Goal: Information Seeking & Learning: Learn about a topic

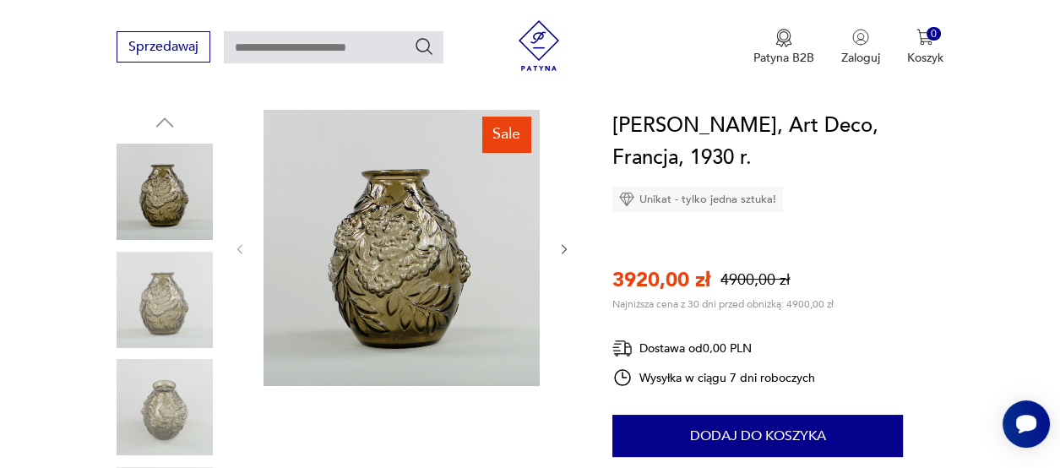
click at [562, 257] on button "button" at bounding box center [564, 250] width 14 height 17
click at [563, 253] on icon "button" at bounding box center [564, 249] width 14 height 14
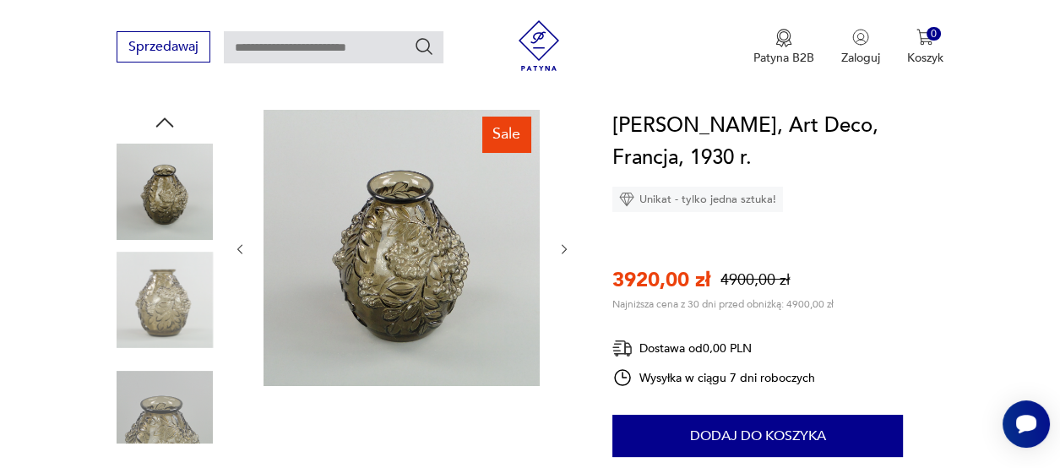
click at [566, 252] on icon "button" at bounding box center [564, 249] width 14 height 14
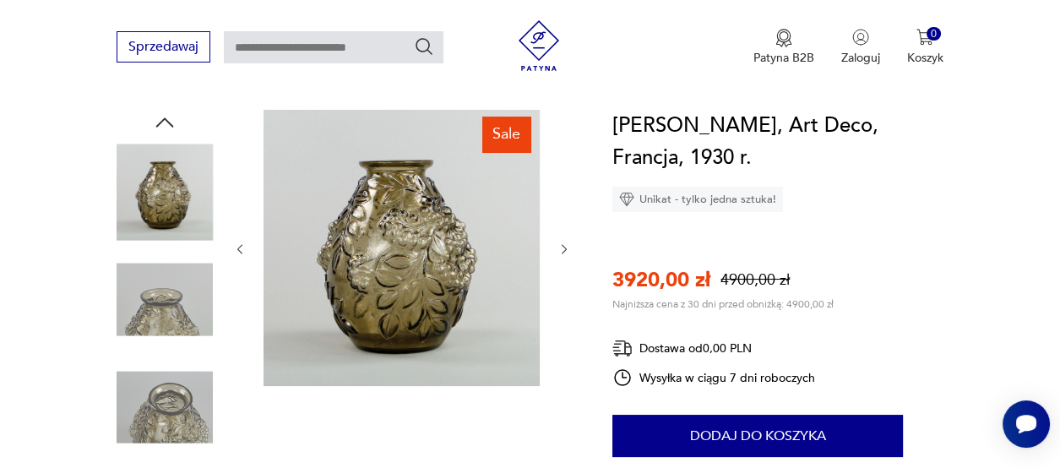
click at [566, 252] on icon "button" at bounding box center [564, 249] width 14 height 14
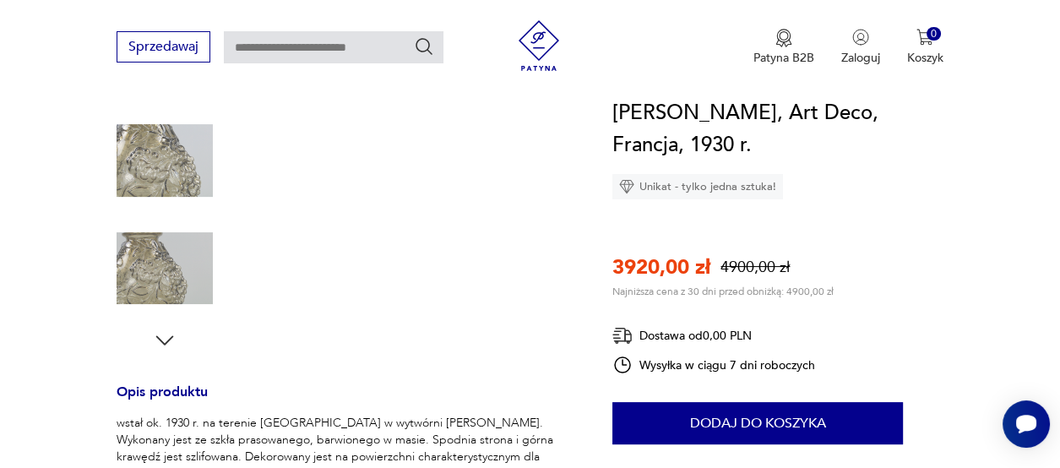
scroll to position [507, 0]
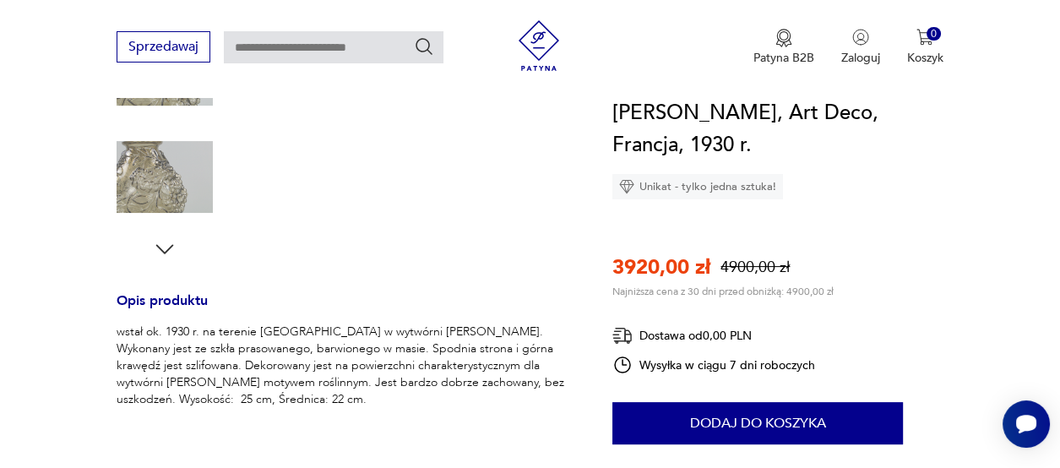
click at [168, 300] on h3 "Opis produktu" at bounding box center [344, 310] width 455 height 28
click at [132, 342] on p "wstał ok. 1930 r. na terenie [GEOGRAPHIC_DATA] w wytwórni [PERSON_NAME]. Wykona…" at bounding box center [344, 365] width 455 height 84
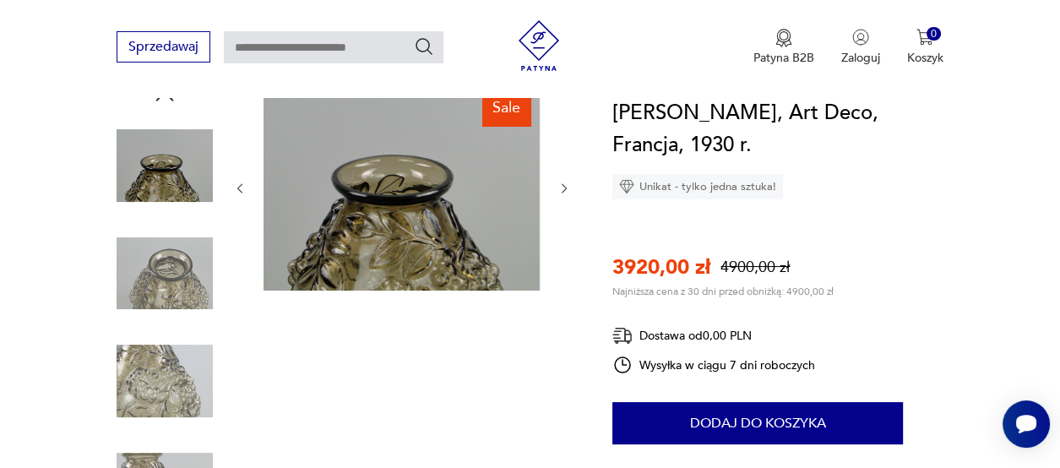
scroll to position [169, 0]
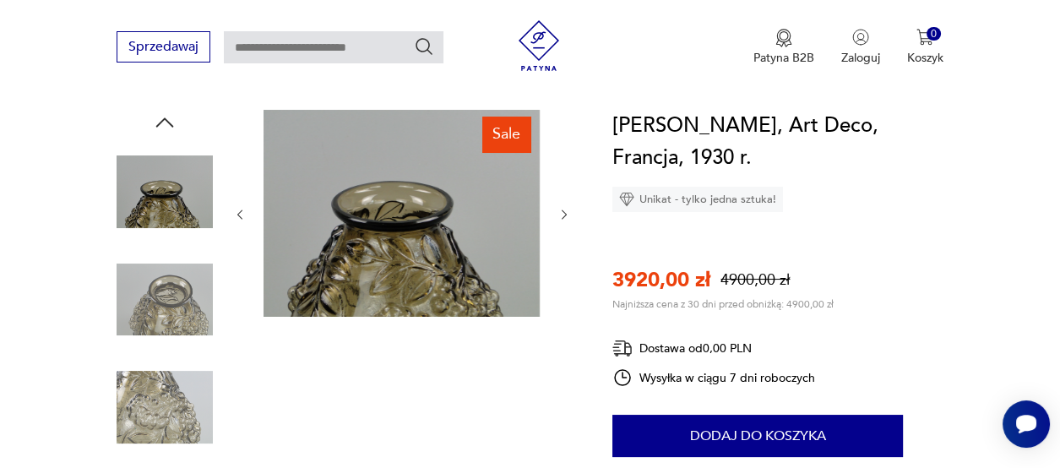
click at [169, 120] on icon "button" at bounding box center [164, 122] width 25 height 25
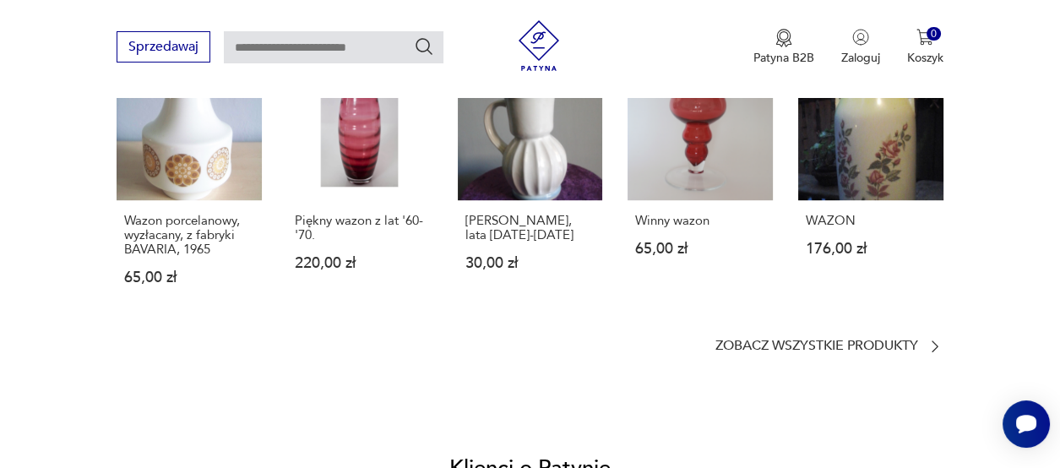
scroll to position [1351, 0]
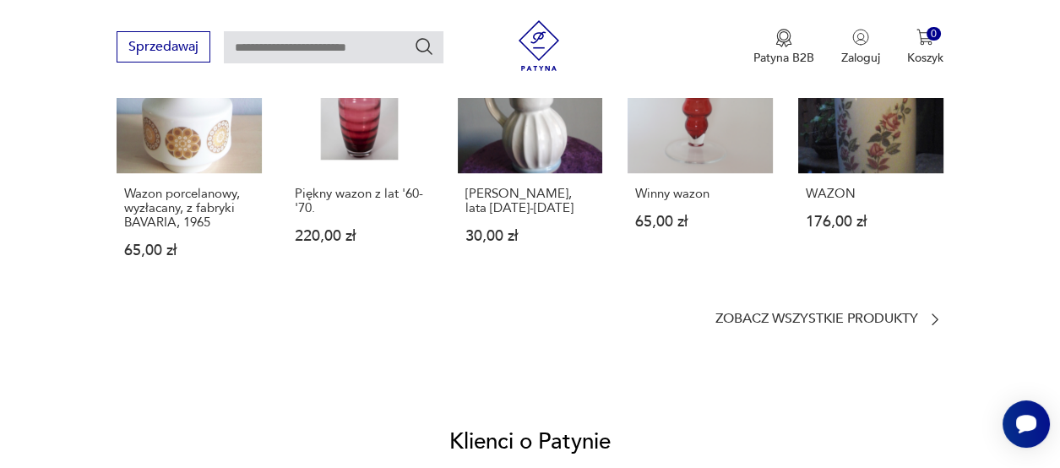
click at [817, 307] on section "Podobne przedmioty Wazon porcelanowy, wyzłacany, z fabryki BAVARIA, 1965 65,00 …" at bounding box center [530, 150] width 827 height 356
click at [813, 316] on p "Zobacz wszystkie produkty" at bounding box center [816, 318] width 203 height 11
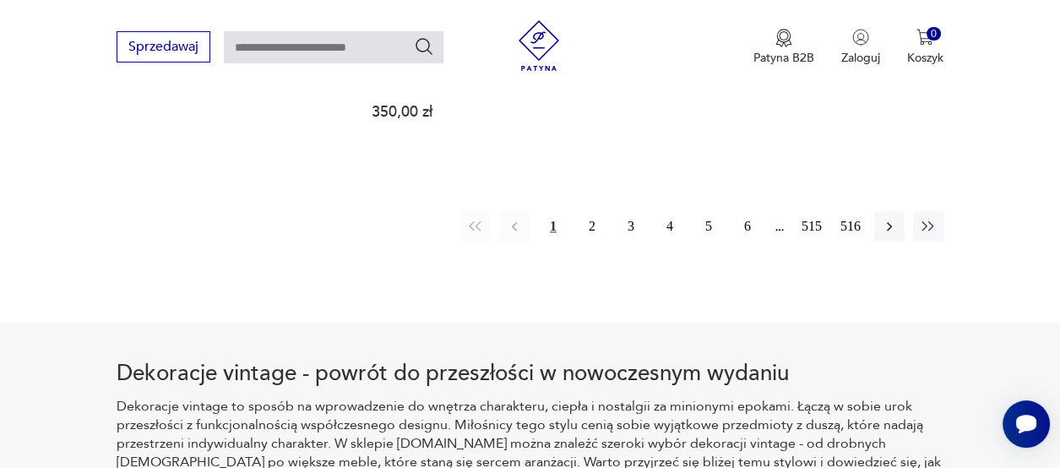
scroll to position [2559, 0]
click at [591, 210] on button "2" at bounding box center [592, 225] width 30 height 30
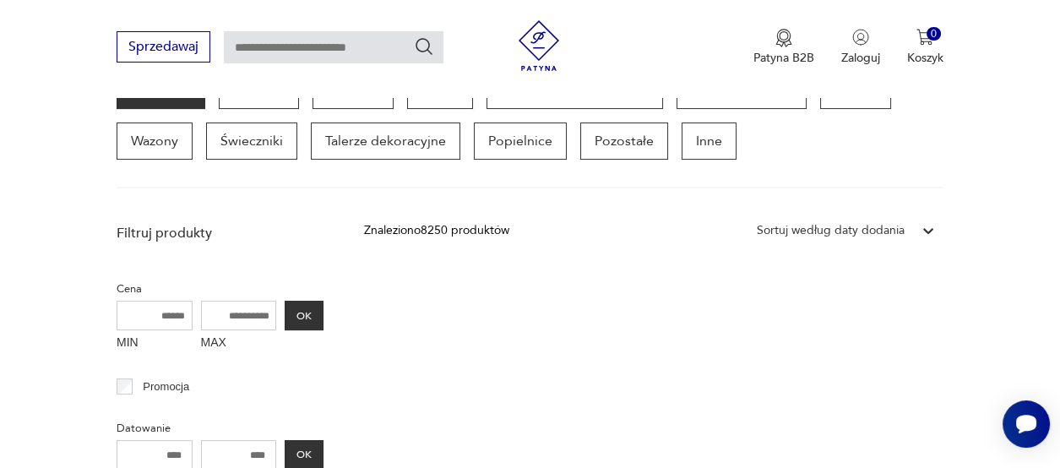
scroll to position [363, 0]
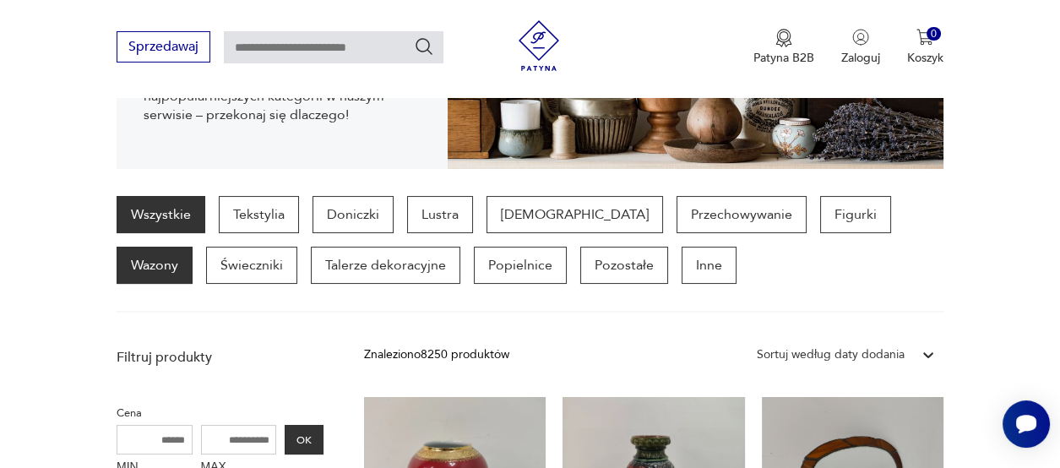
click at [193, 247] on p "Wazony" at bounding box center [155, 265] width 76 height 37
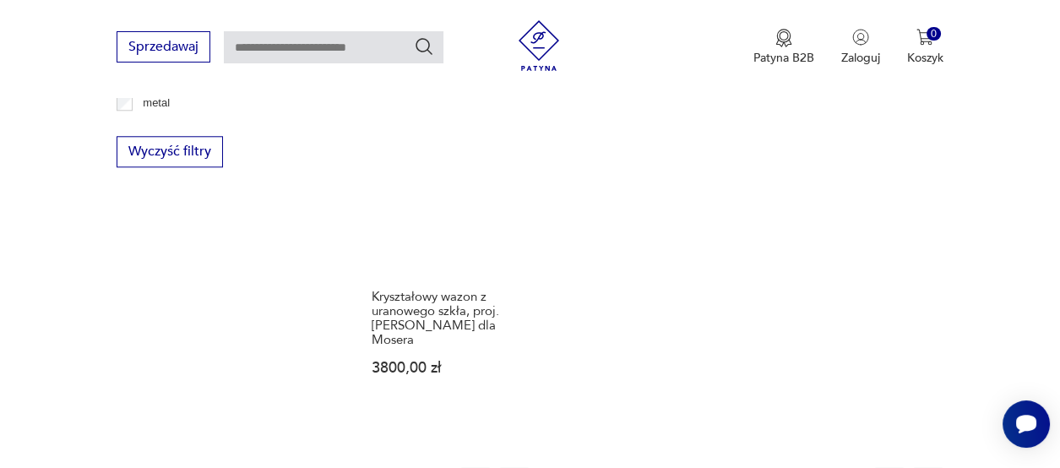
scroll to position [2390, 0]
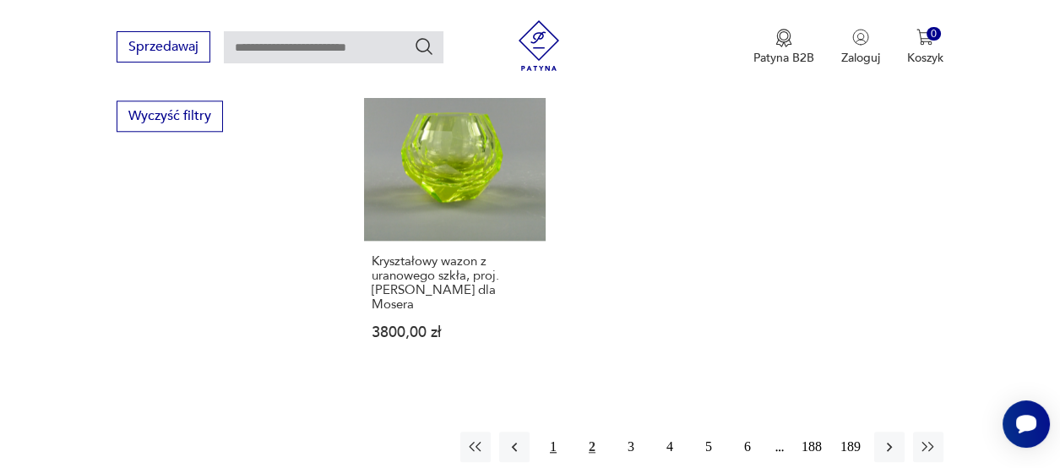
click at [555, 432] on button "1" at bounding box center [553, 447] width 30 height 30
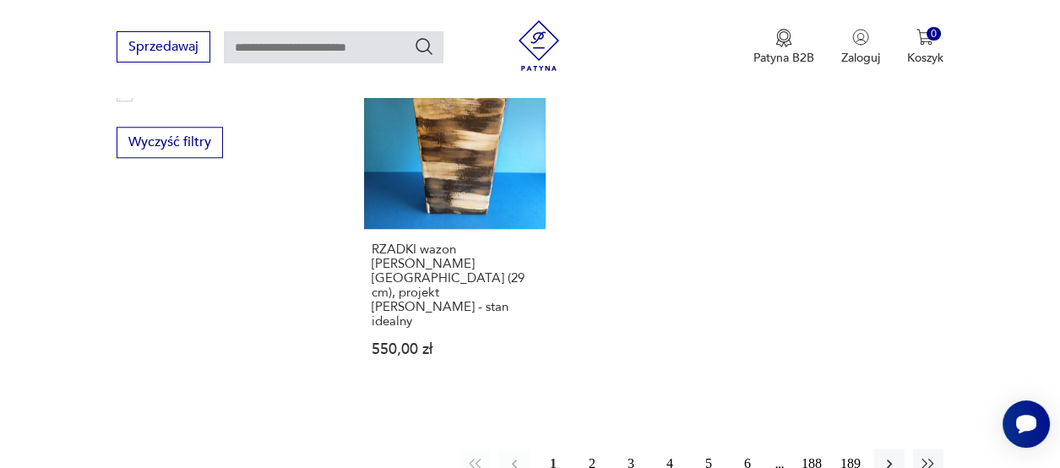
scroll to position [2390, 0]
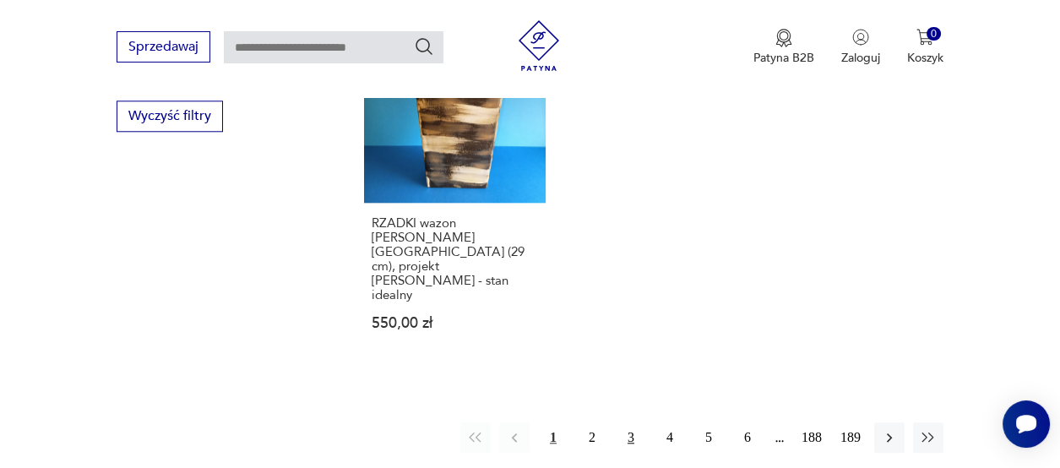
click at [626, 422] on button "3" at bounding box center [631, 437] width 30 height 30
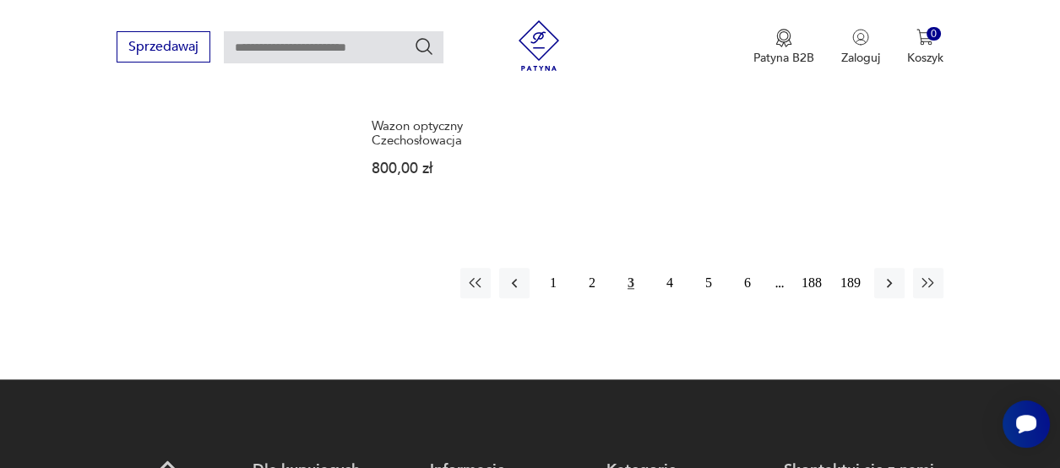
scroll to position [2474, 0]
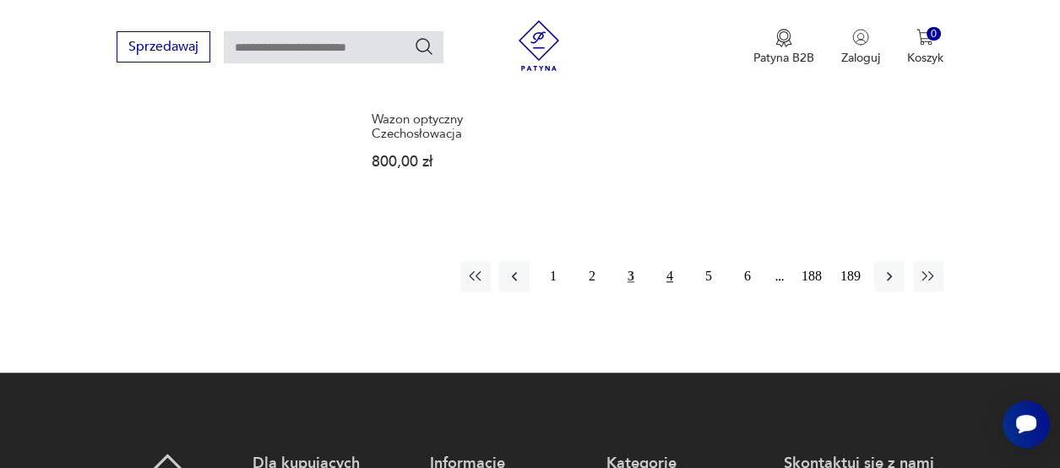
click at [660, 261] on button "4" at bounding box center [669, 276] width 30 height 30
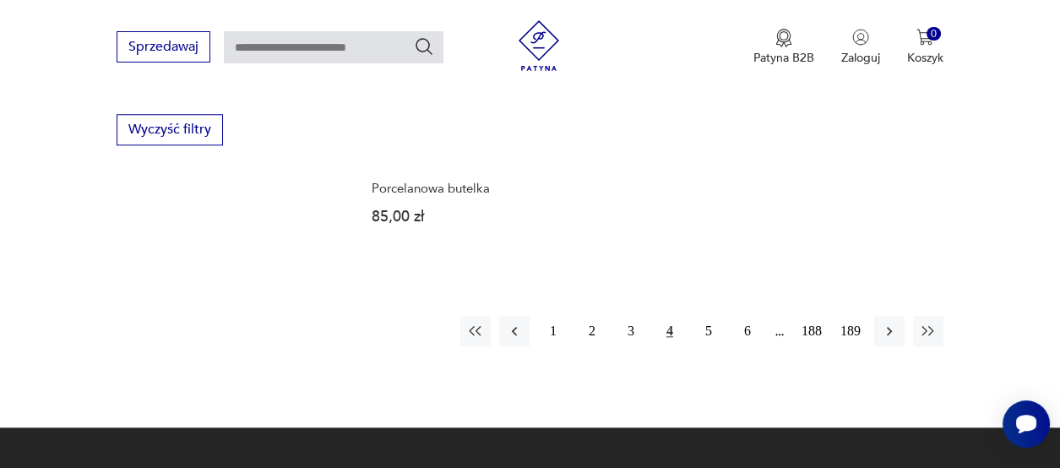
scroll to position [2390, 0]
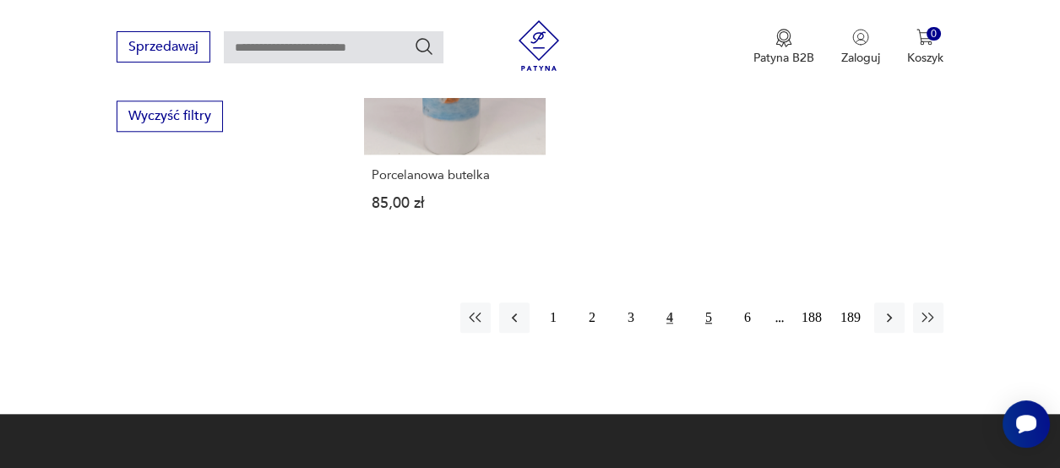
click at [713, 302] on button "5" at bounding box center [708, 317] width 30 height 30
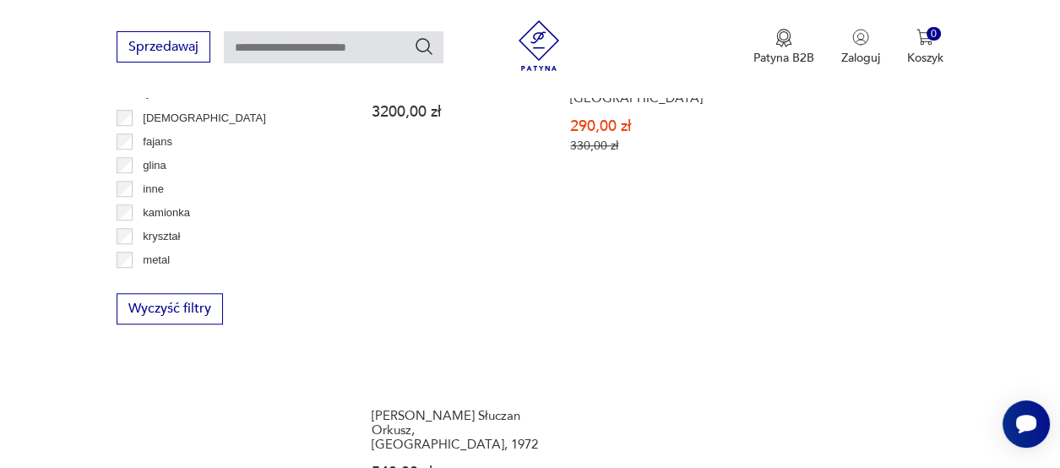
scroll to position [2305, 0]
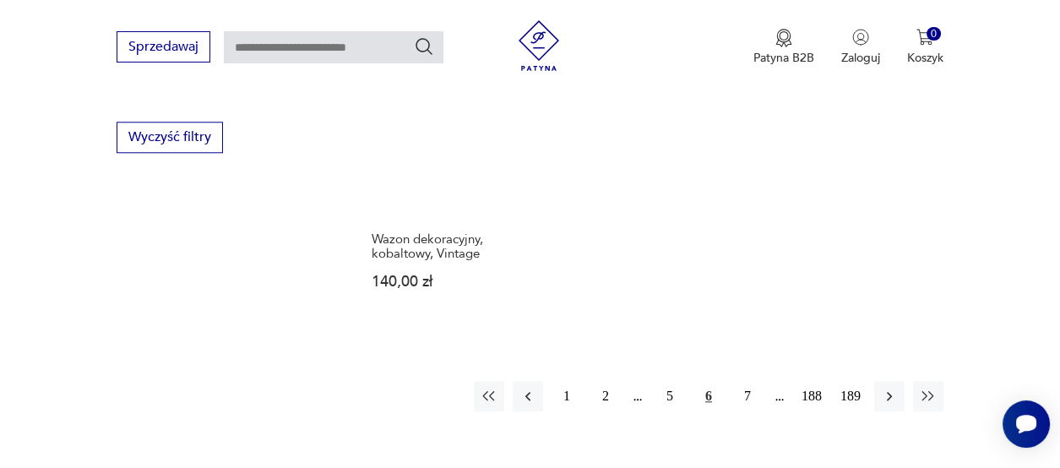
scroll to position [2390, 0]
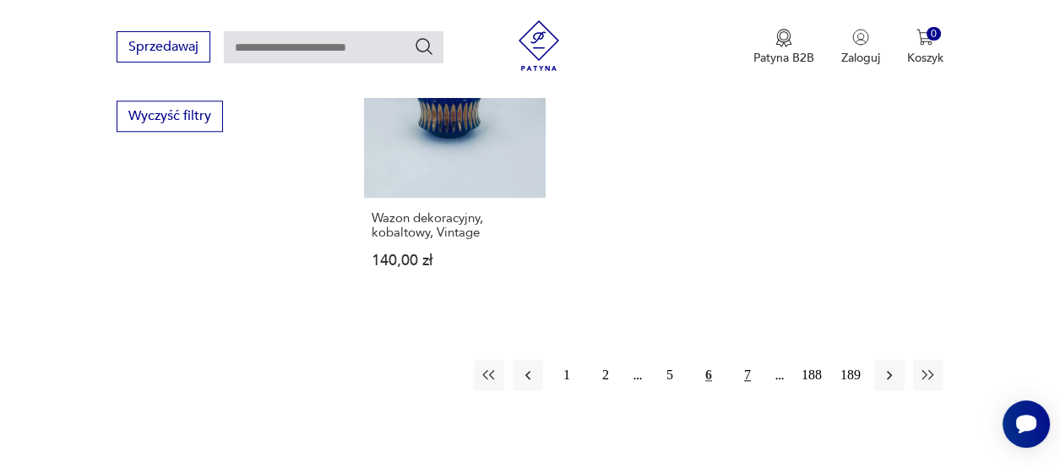
click at [744, 360] on button "7" at bounding box center [747, 375] width 30 height 30
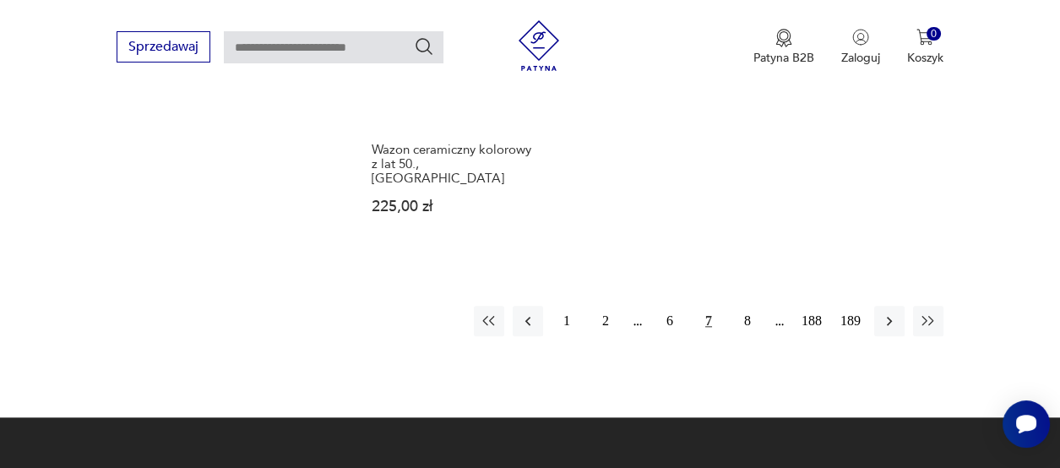
scroll to position [2474, 0]
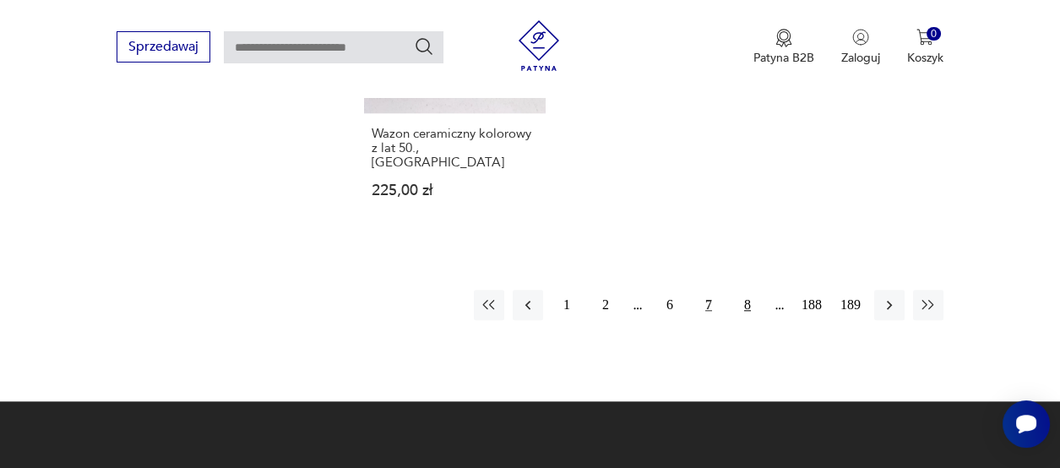
click at [744, 290] on button "8" at bounding box center [747, 305] width 30 height 30
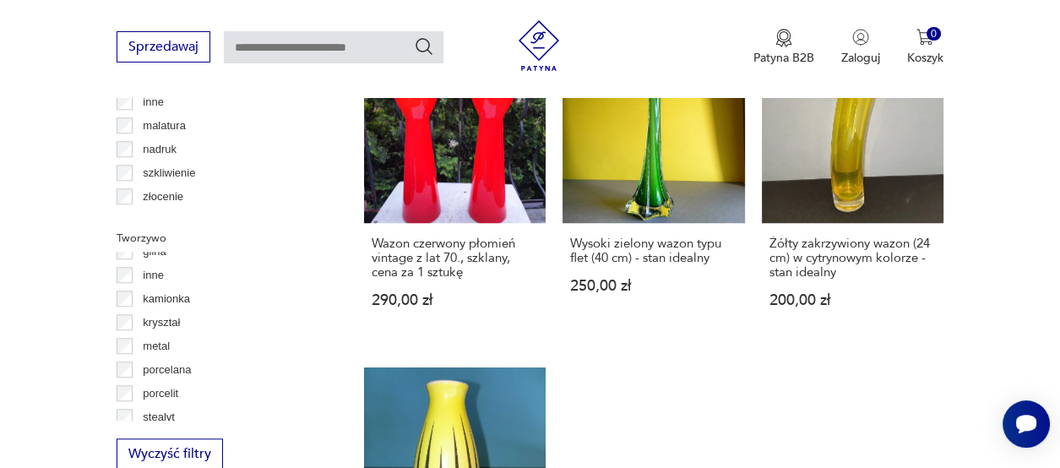
scroll to position [90, 0]
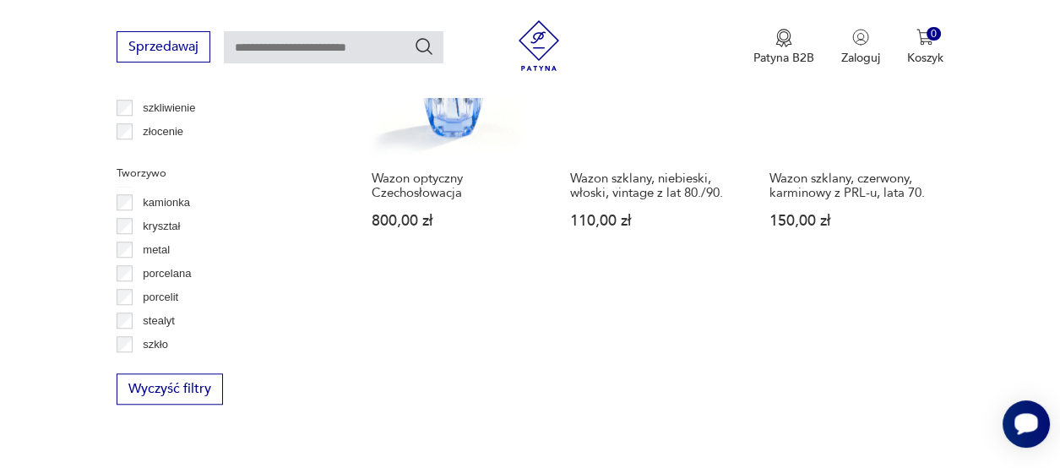
scroll to position [2305, 0]
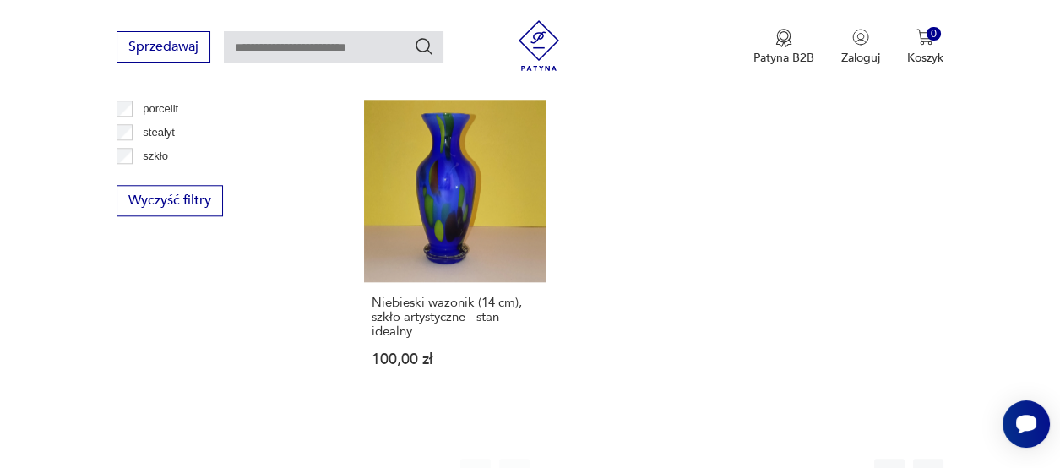
click at [586, 459] on button "2" at bounding box center [592, 474] width 30 height 30
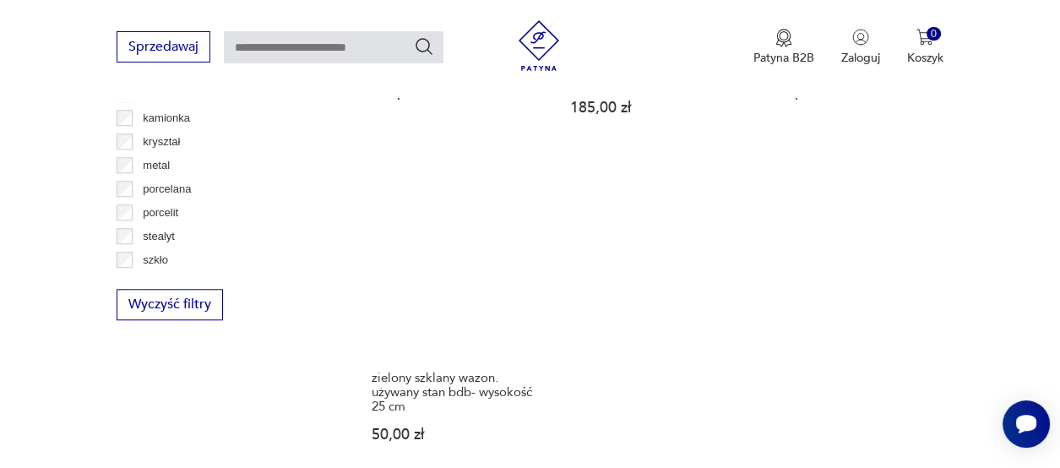
scroll to position [2305, 0]
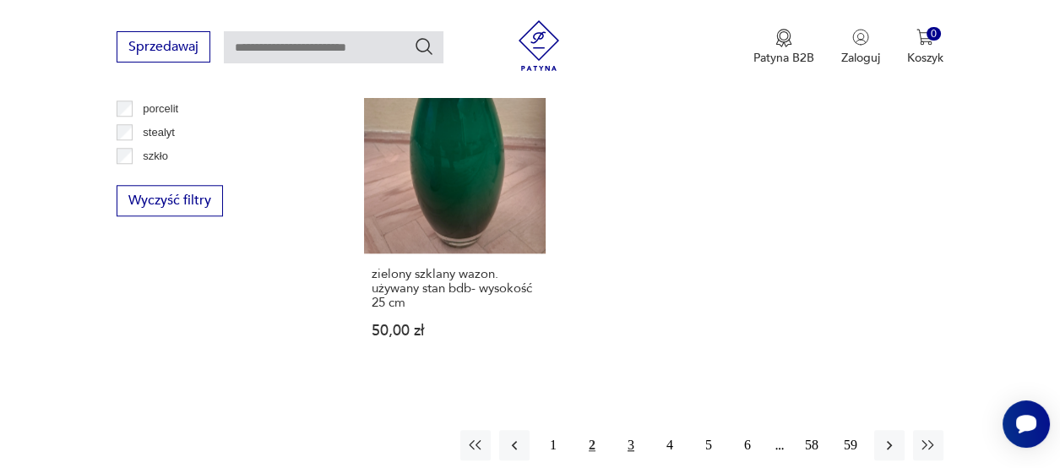
click at [638, 442] on button "3" at bounding box center [631, 445] width 30 height 30
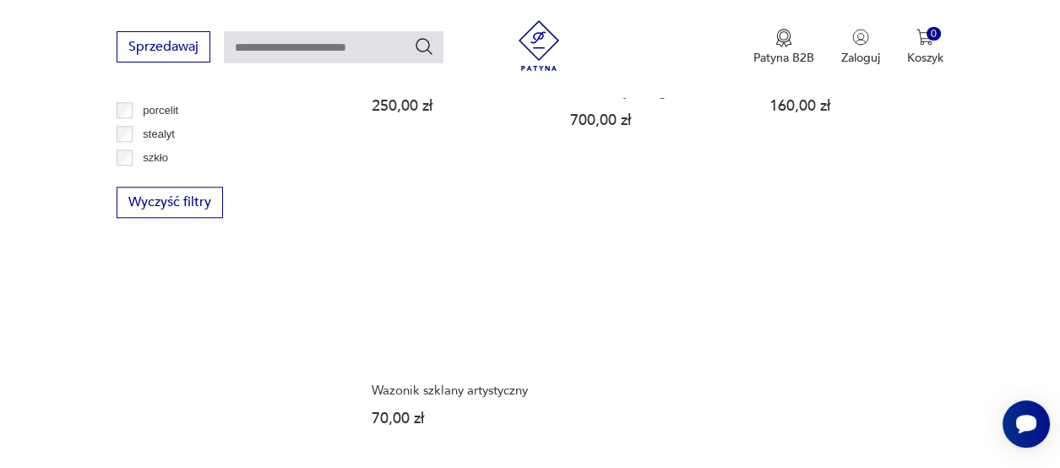
scroll to position [2305, 0]
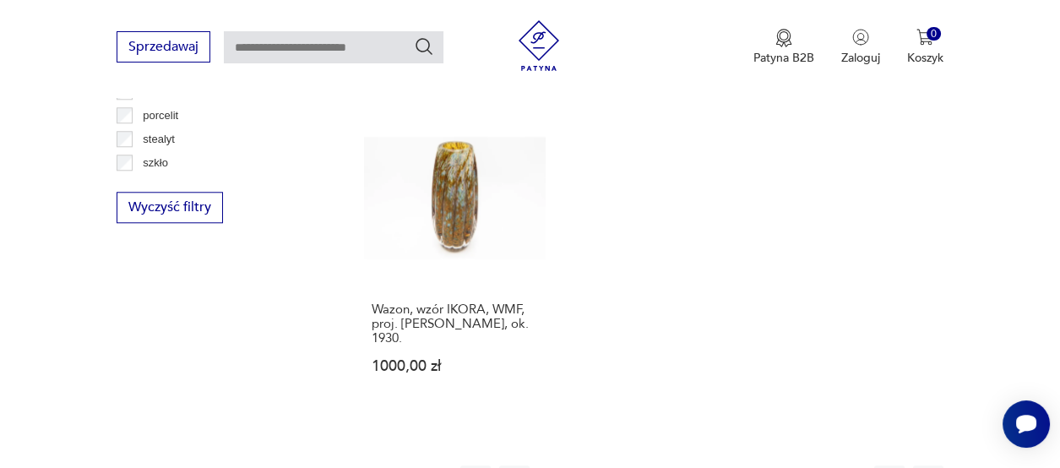
scroll to position [2390, 0]
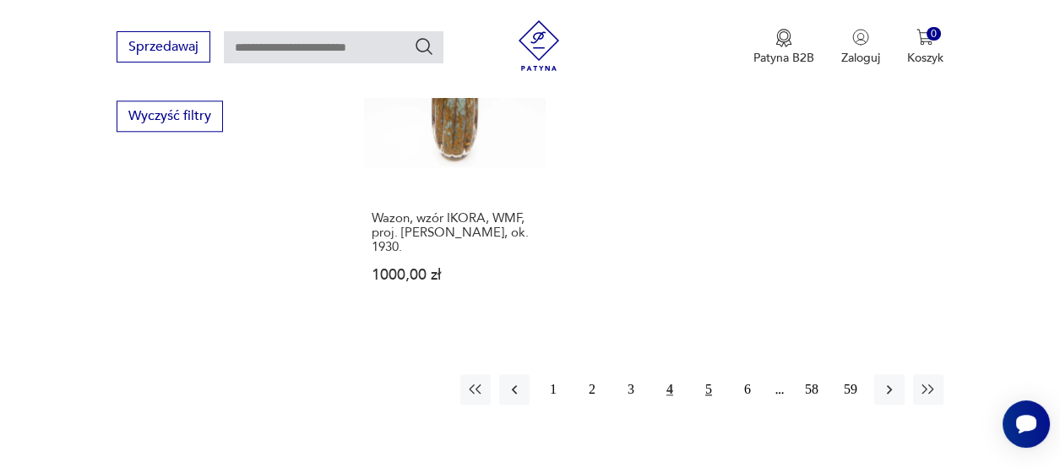
click at [714, 374] on button "5" at bounding box center [708, 389] width 30 height 30
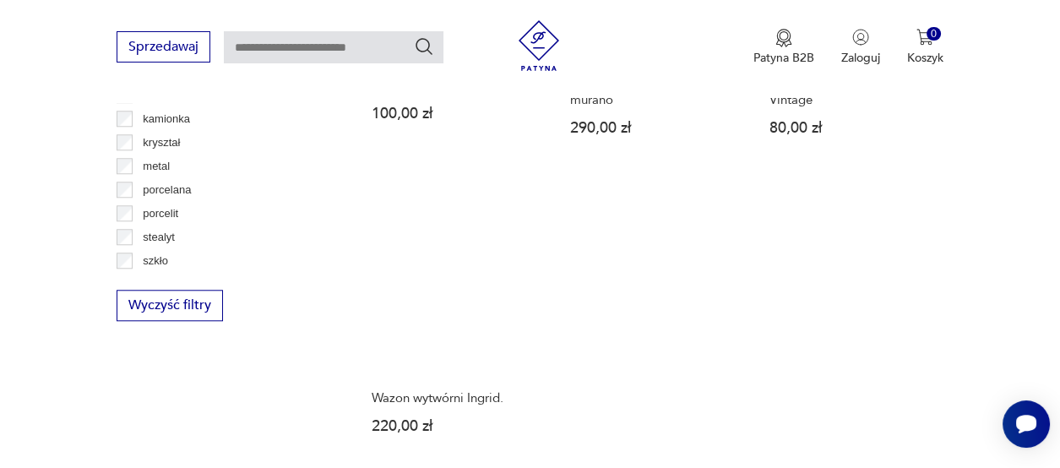
scroll to position [2305, 0]
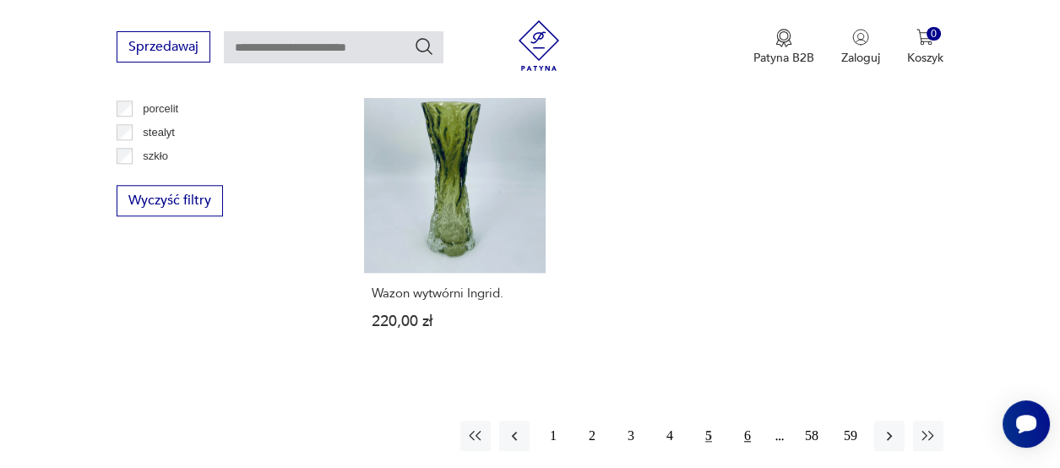
click at [752, 421] on button "6" at bounding box center [747, 436] width 30 height 30
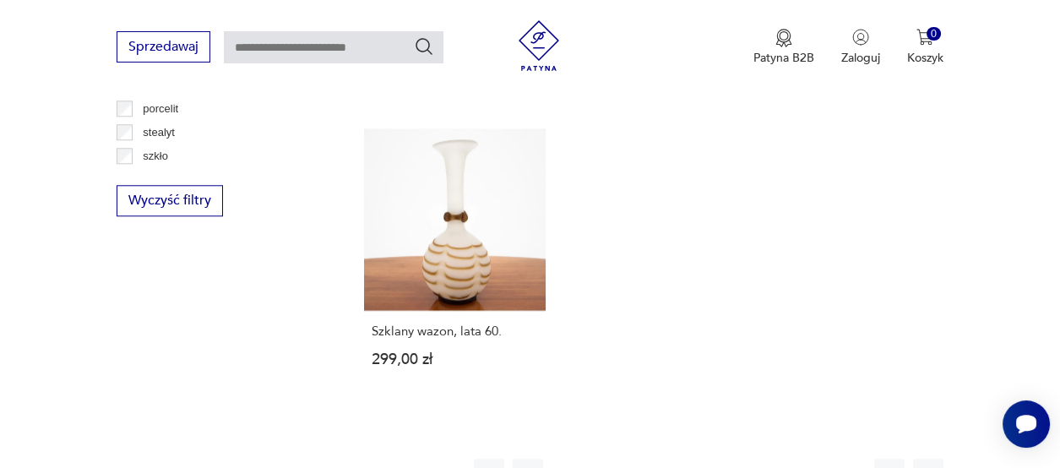
scroll to position [2390, 0]
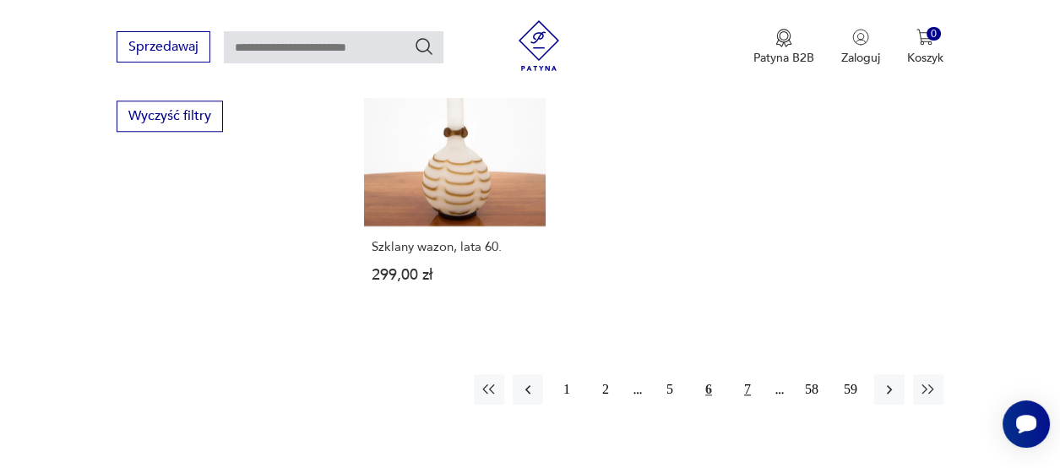
click at [750, 374] on button "7" at bounding box center [747, 389] width 30 height 30
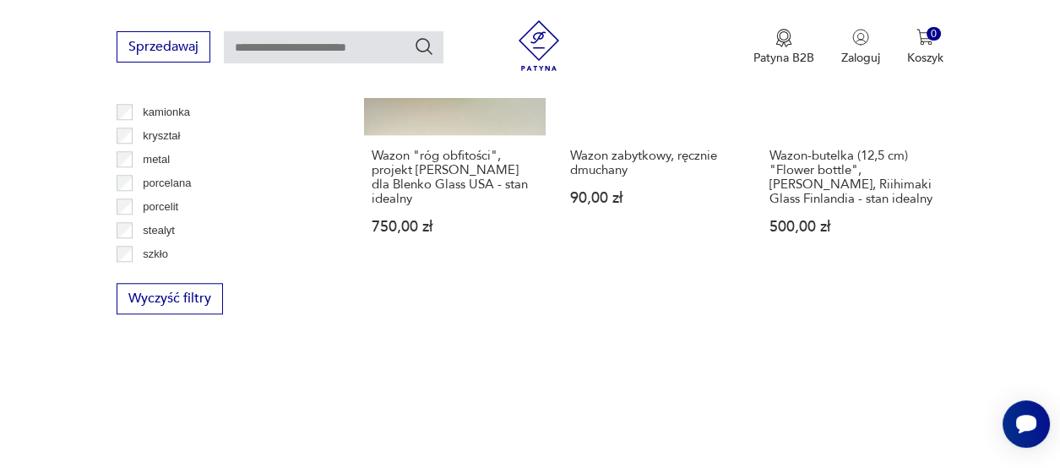
scroll to position [2390, 0]
